Goal: Task Accomplishment & Management: Manage account settings

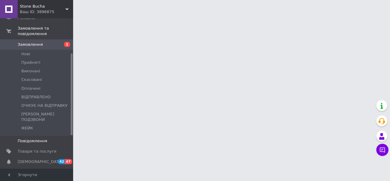
scroll to position [95, 0]
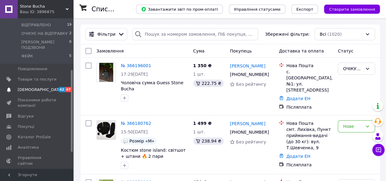
click at [42, 85] on link "[DEMOGRAPHIC_DATA] 42 47" at bounding box center [37, 90] width 75 height 10
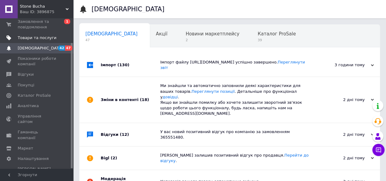
scroll to position [0, 2]
click at [43, 30] on span "Замовлення та повідомлення" at bounding box center [37, 24] width 39 height 11
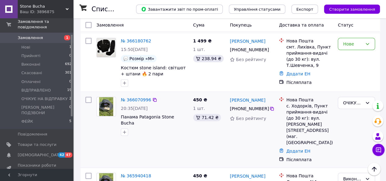
scroll to position [92, 0]
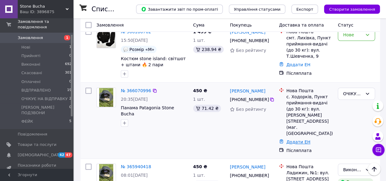
click at [294, 139] on link "Додати ЕН" at bounding box center [298, 141] width 24 height 5
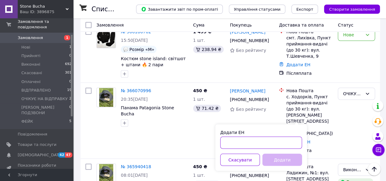
click at [271, 139] on input "Додати ЕН" at bounding box center [261, 142] width 82 height 12
paste input "20451269057060"
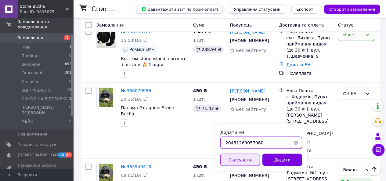
type input "20451269057060"
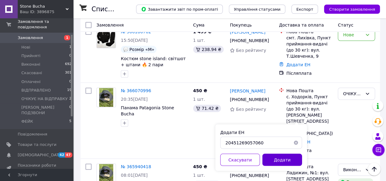
click at [293, 159] on button "Додати" at bounding box center [282, 159] width 40 height 12
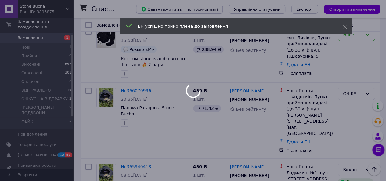
click at [352, 92] on div at bounding box center [193, 90] width 386 height 181
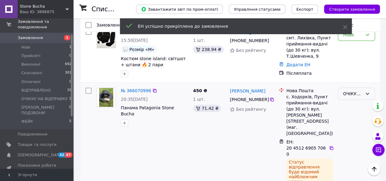
click at [353, 92] on div "ОЧІКУЄ НА ВІДПРАВКУ" at bounding box center [356, 94] width 37 height 12
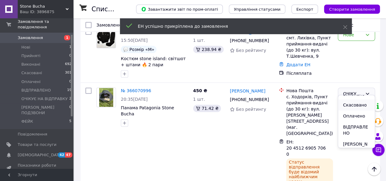
scroll to position [31, 0]
click at [352, 116] on li "ВІДПРАВЛЕНО" at bounding box center [356, 117] width 37 height 17
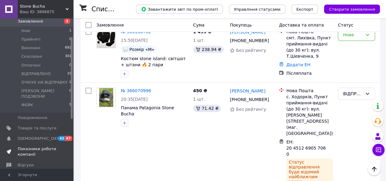
scroll to position [60, 0]
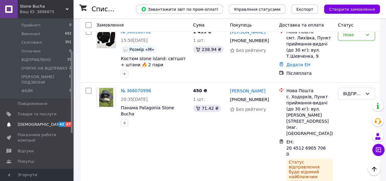
click at [41, 122] on span "[DEMOGRAPHIC_DATA]" at bounding box center [37, 124] width 39 height 5
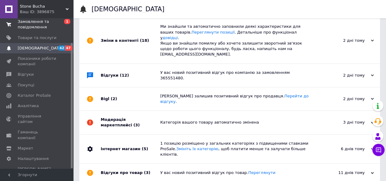
scroll to position [64, 0]
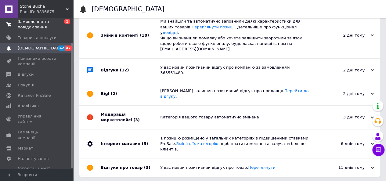
click at [17, 22] on span at bounding box center [9, 24] width 18 height 11
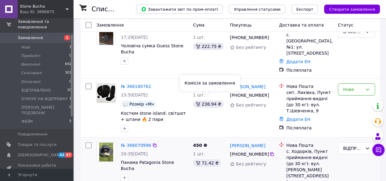
scroll to position [92, 0]
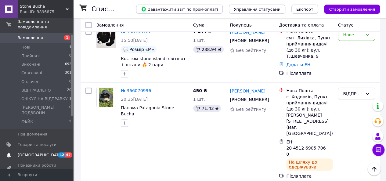
click at [37, 152] on span "[DEMOGRAPHIC_DATA]" at bounding box center [40, 154] width 45 height 5
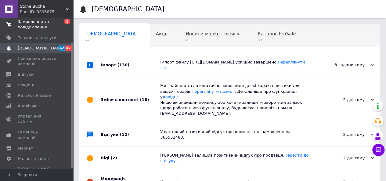
scroll to position [0, 2]
click at [35, 23] on span "Замовлення та повідомлення" at bounding box center [37, 24] width 39 height 11
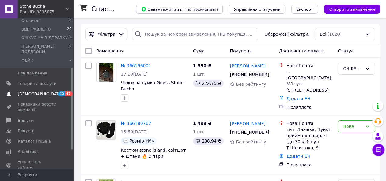
click at [30, 91] on span "[DEMOGRAPHIC_DATA]" at bounding box center [40, 93] width 45 height 5
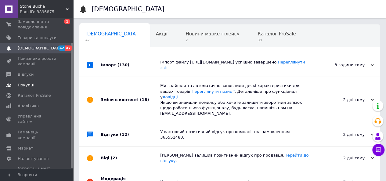
scroll to position [0, 2]
click at [38, 75] on span "Відгуки" at bounding box center [37, 74] width 39 height 5
